Goal: Transaction & Acquisition: Book appointment/travel/reservation

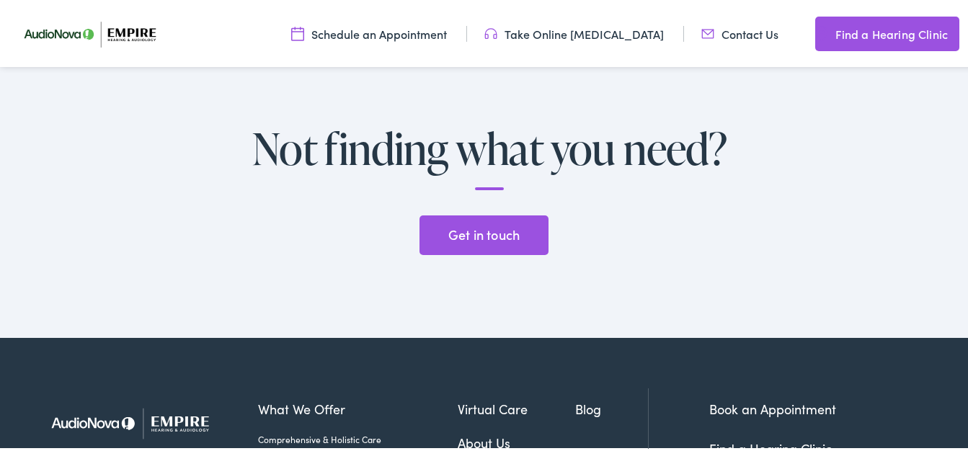
scroll to position [3950, 0]
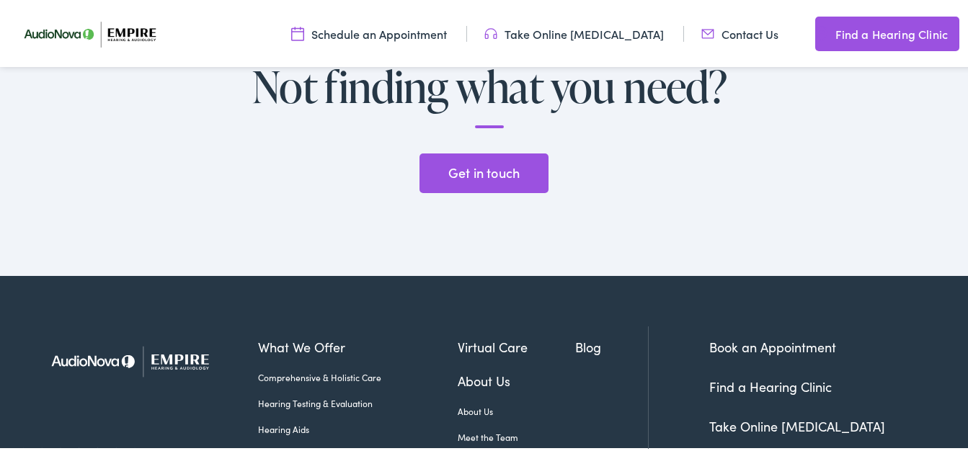
click at [803, 336] on link "Book an Appointment" at bounding box center [772, 345] width 127 height 18
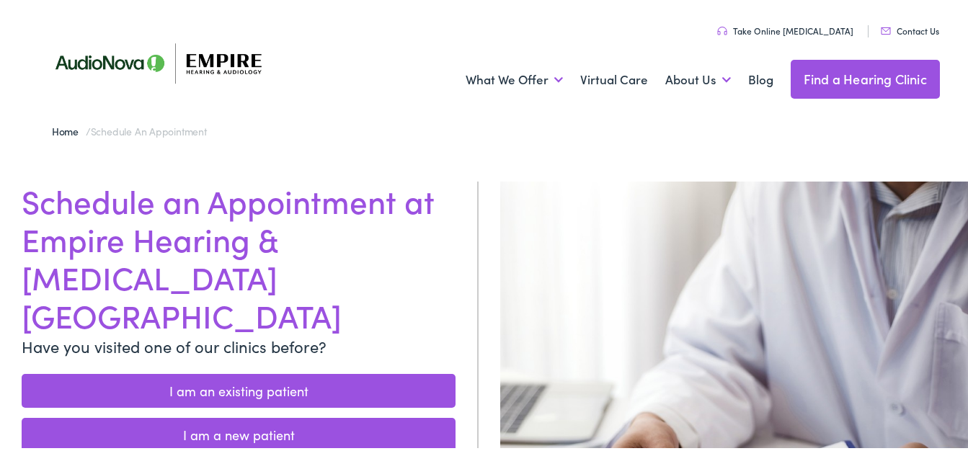
click at [274, 372] on link "I am an existing patient" at bounding box center [239, 389] width 434 height 34
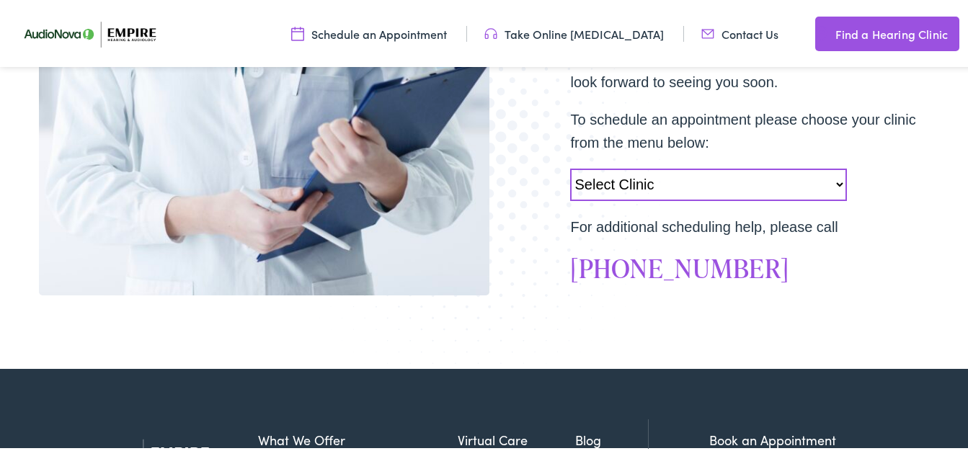
scroll to position [471, 0]
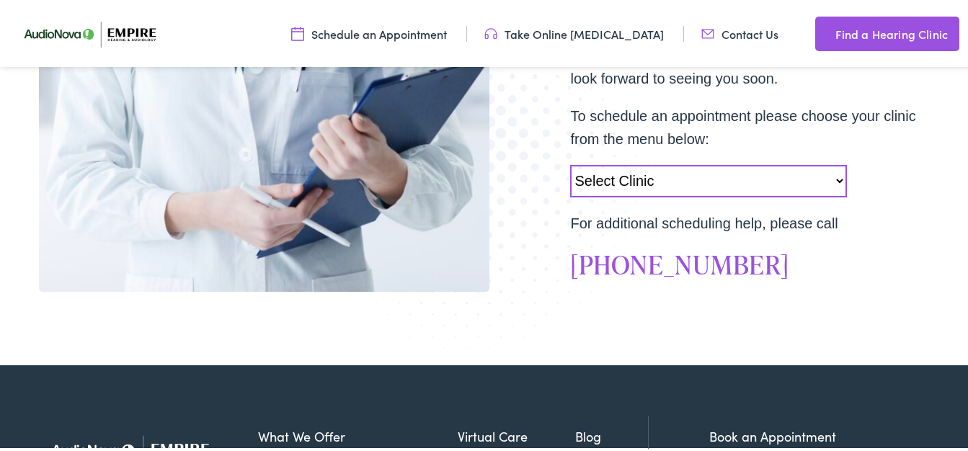
click at [833, 178] on select "Select Clinic Norwich-NY-AudioNova 43 Hale Street Amherst-NY-AudioNova 315 Albe…" at bounding box center [708, 179] width 277 height 32
select select "https://empirehearing.alpacaaudiology.com/locations/liverpool-ny/"
click at [570, 163] on select "Select Clinic Norwich-NY-AudioNova 43 Hale Street Amherst-NY-AudioNova 315 Albe…" at bounding box center [708, 179] width 277 height 32
click at [427, 30] on link "Schedule an Appointment" at bounding box center [369, 32] width 156 height 16
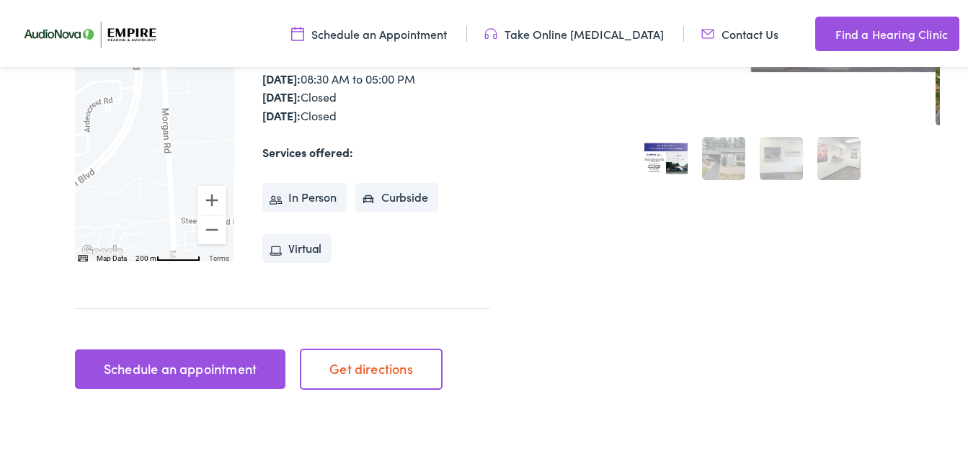
scroll to position [498, 0]
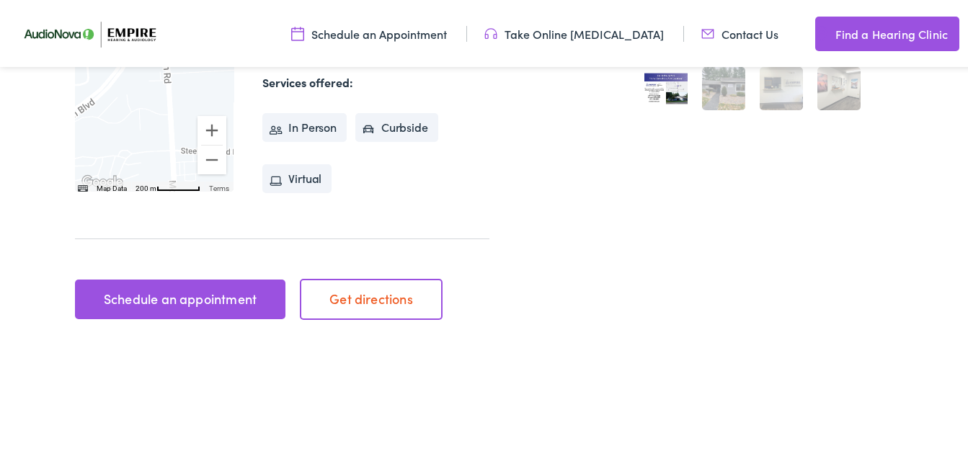
click at [212, 277] on link "Schedule an appointment" at bounding box center [180, 297] width 210 height 40
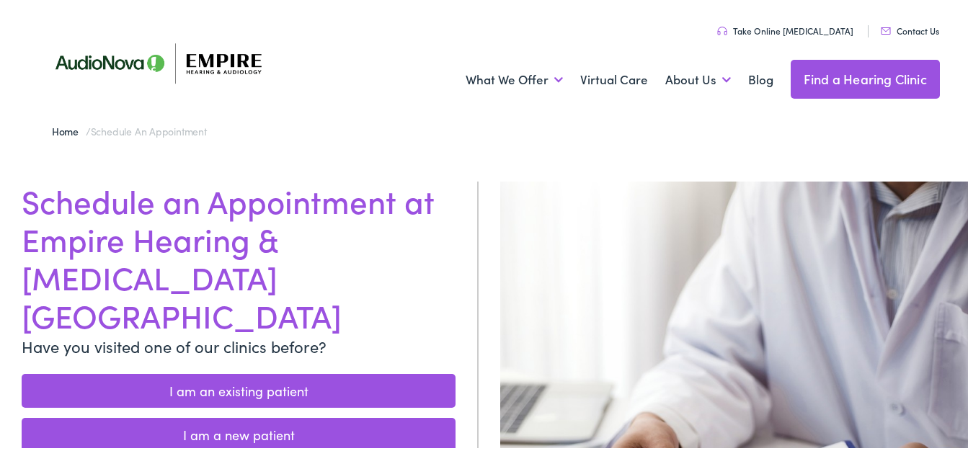
click at [217, 372] on link "I am an existing patient" at bounding box center [239, 389] width 434 height 34
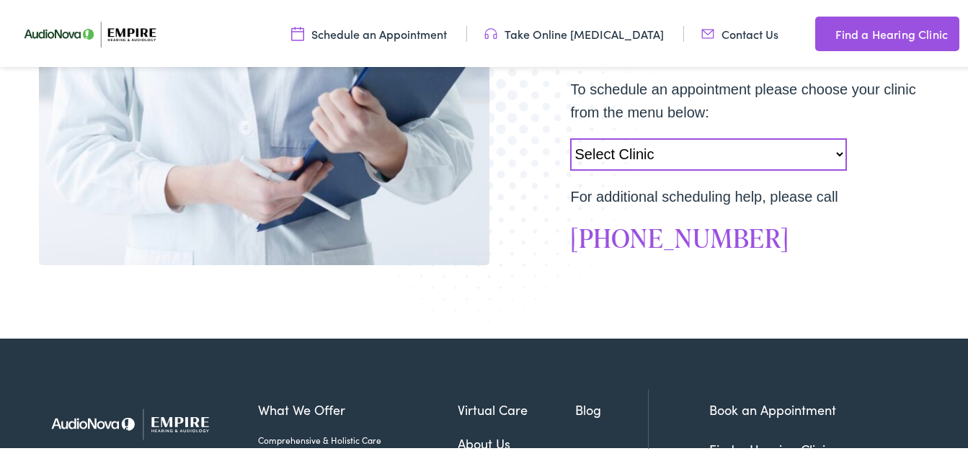
scroll to position [494, 0]
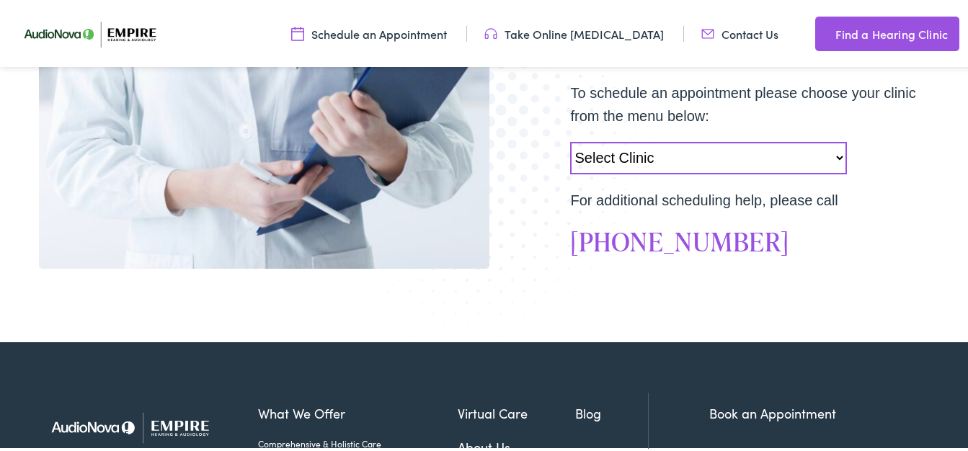
click at [831, 154] on select "Select Clinic Norwich-NY-AudioNova 43 Hale Street Amherst-NY-AudioNova 315 Albe…" at bounding box center [708, 156] width 277 height 32
select select "https://empirehearing.alpacaaudiology.com/locations/liverpool-ny/"
click at [570, 140] on select "Select Clinic Norwich-NY-AudioNova 43 Hale Street Amherst-NY-AudioNova 315 Albe…" at bounding box center [708, 156] width 277 height 32
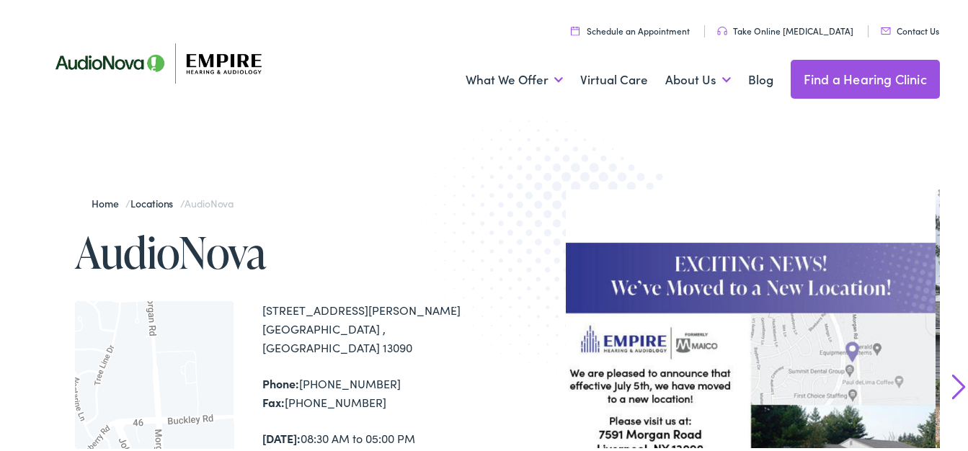
click at [643, 27] on link "Schedule an Appointment" at bounding box center [630, 28] width 119 height 12
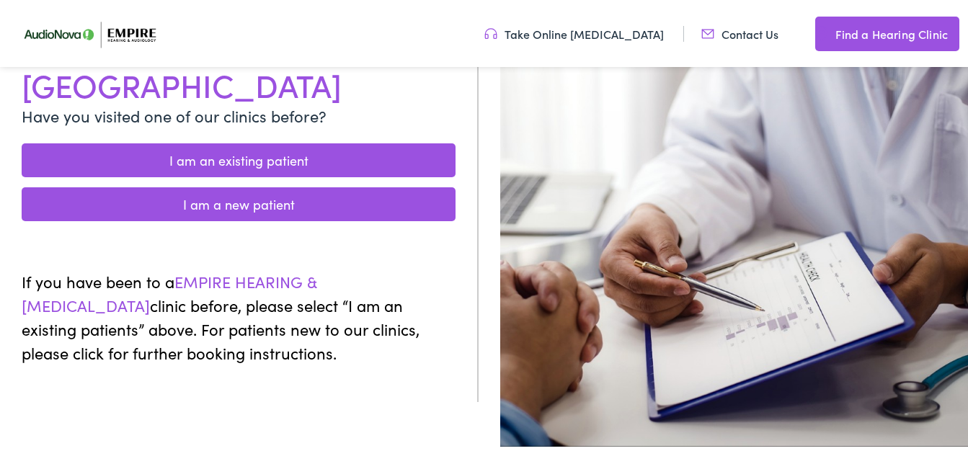
scroll to position [200, 0]
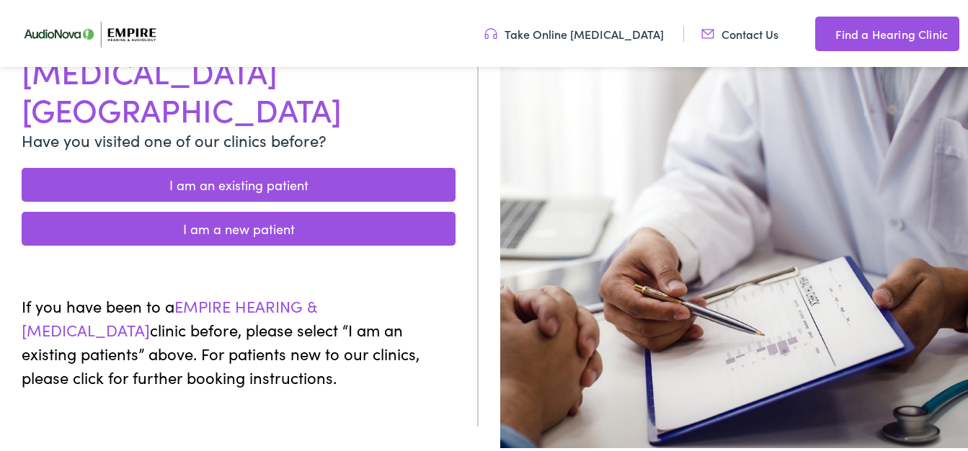
click at [262, 166] on link "I am an existing patient" at bounding box center [239, 183] width 434 height 34
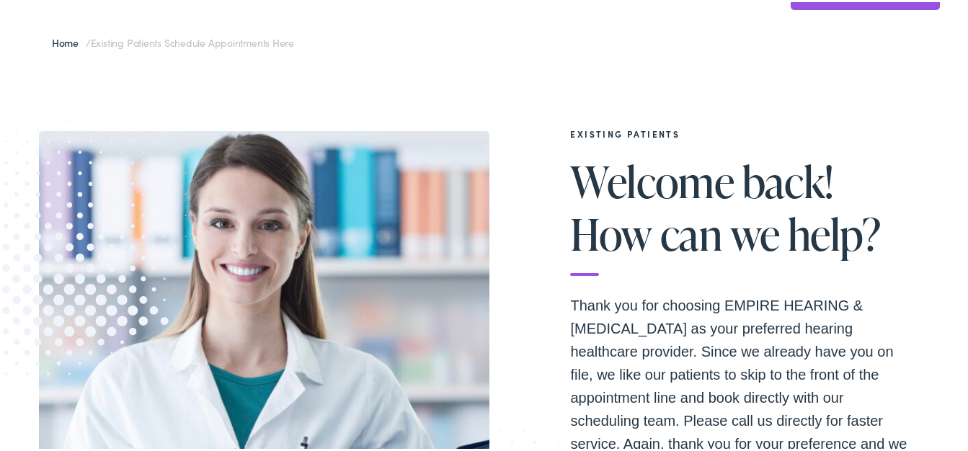
scroll to position [50, 0]
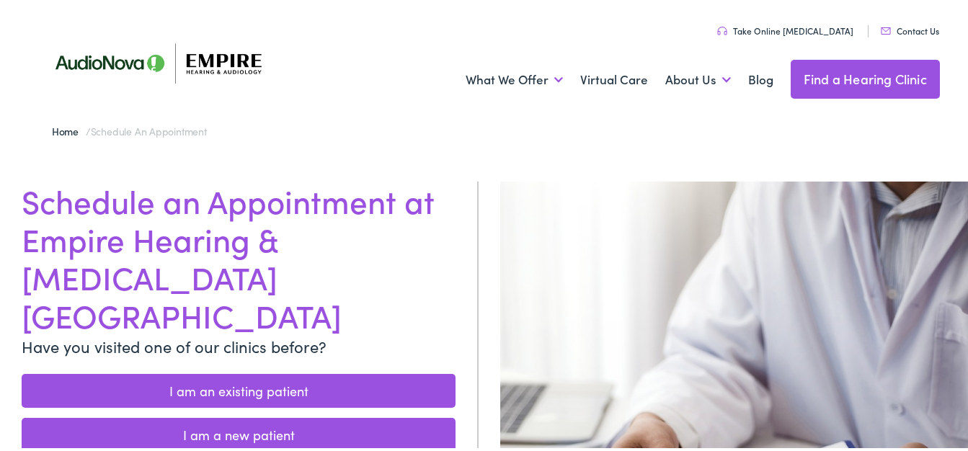
click at [287, 372] on link "I am an existing patient" at bounding box center [239, 389] width 434 height 34
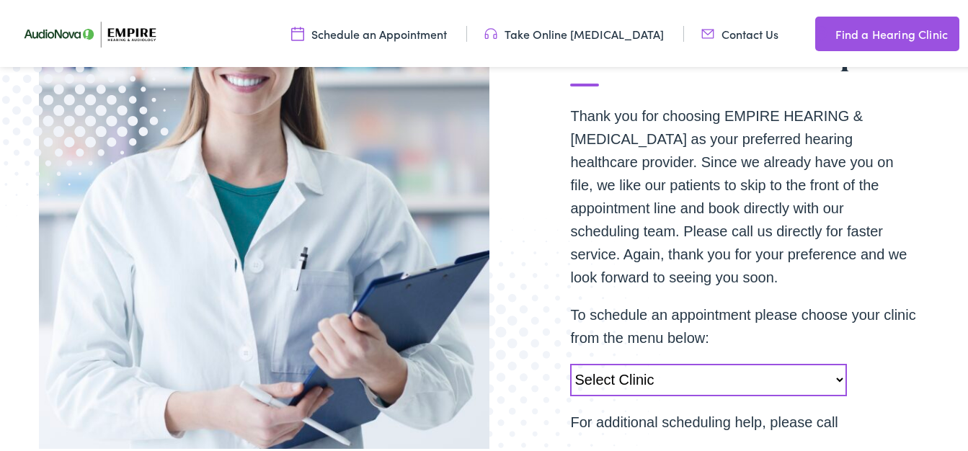
scroll to position [370, 0]
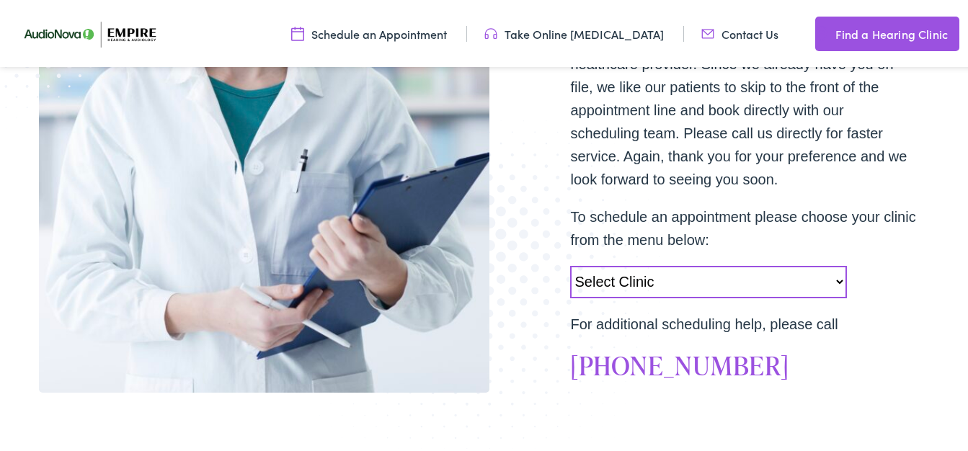
click at [370, 29] on link "Schedule an Appointment" at bounding box center [369, 32] width 156 height 16
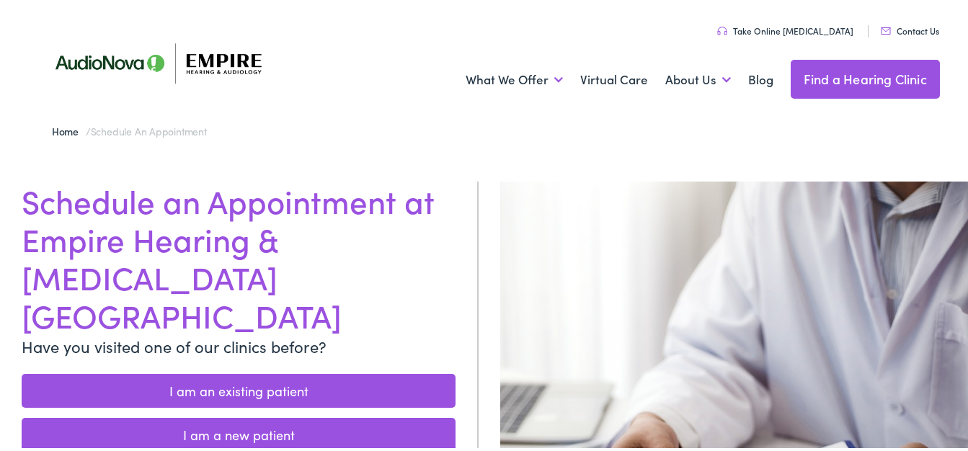
click at [280, 372] on link "I am an existing patient" at bounding box center [239, 389] width 434 height 34
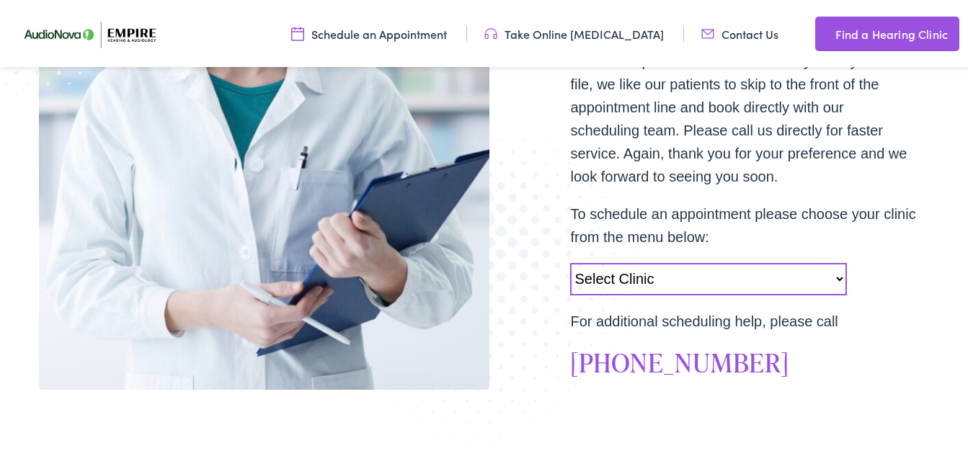
scroll to position [384, 0]
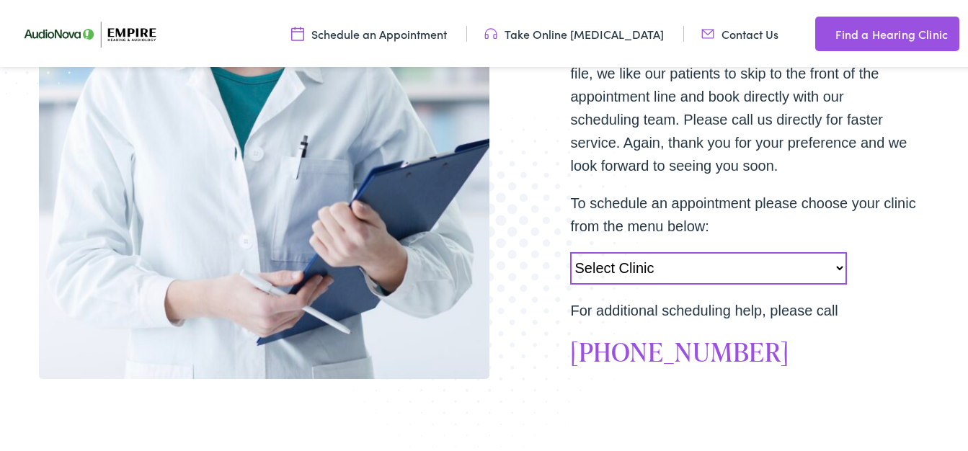
click at [836, 266] on select "Select Clinic Norwich-NY-AudioNova 43 Hale Street Amherst-NY-AudioNova 315 Albe…" at bounding box center [708, 266] width 277 height 32
select select "https://empirehearing.alpacaaudiology.com/locations/liverpool-ny/"
click at [570, 250] on select "Select Clinic Norwich-NY-AudioNova 43 Hale Street Amherst-NY-AudioNova 315 Albe…" at bounding box center [708, 266] width 277 height 32
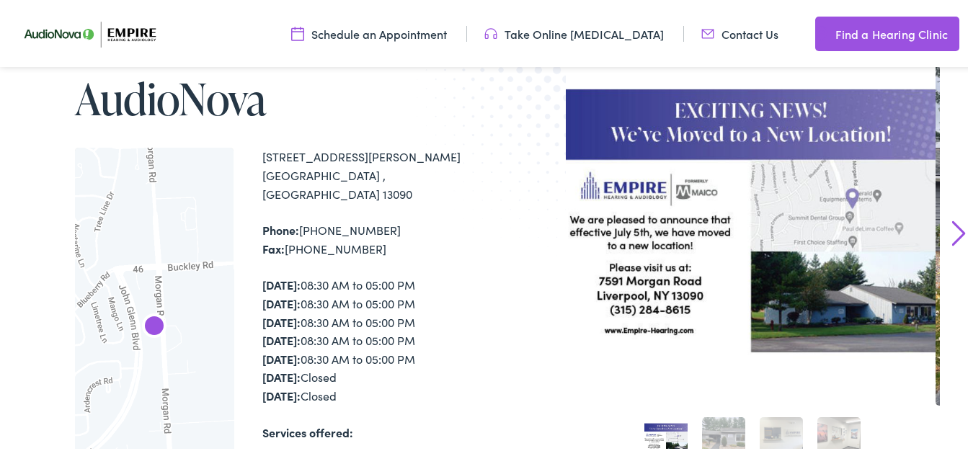
scroll to position [177, 0]
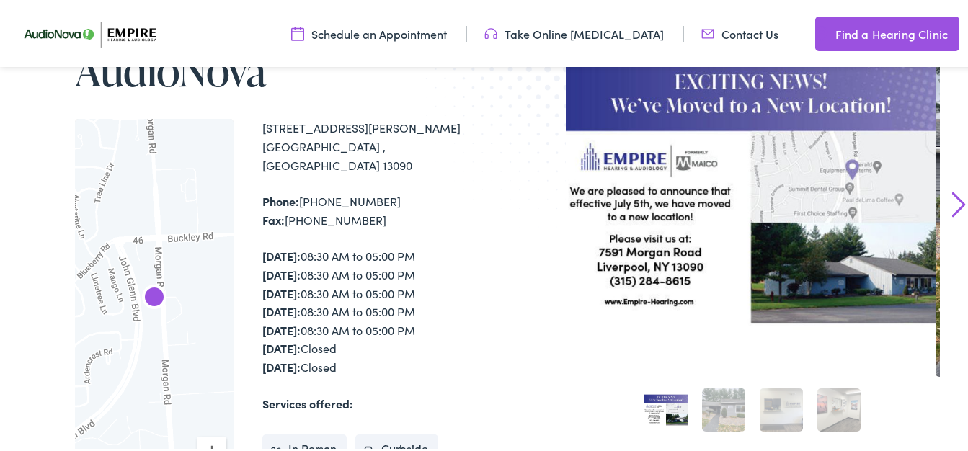
click at [717, 405] on link "2" at bounding box center [723, 407] width 43 height 43
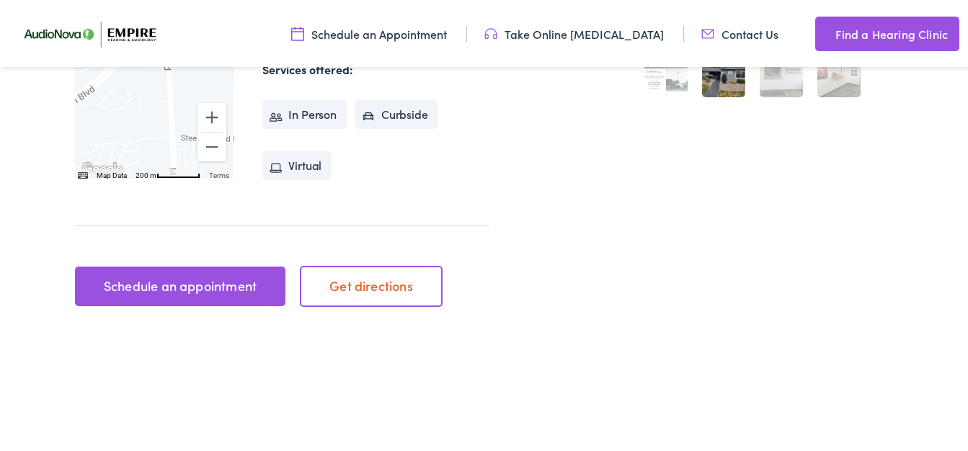
scroll to position [542, 0]
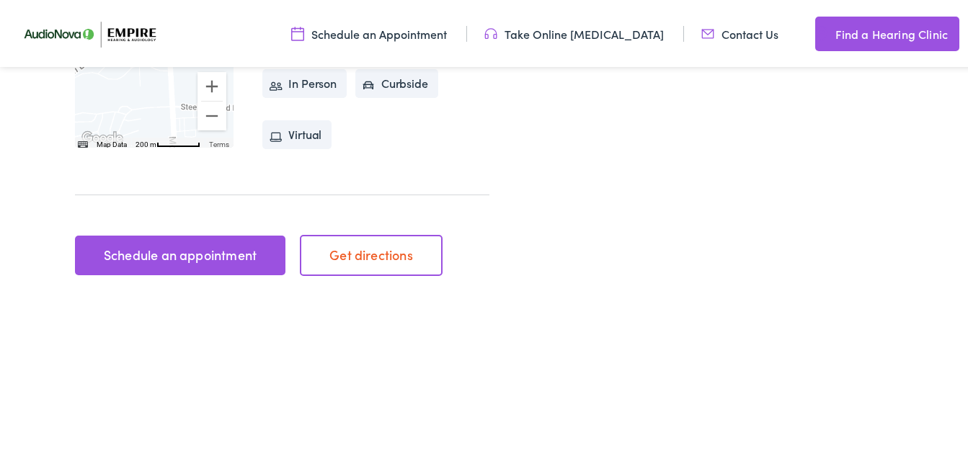
click at [196, 233] on link "Schedule an appointment" at bounding box center [180, 253] width 210 height 40
